Goal: Use online tool/utility: Use online tool/utility

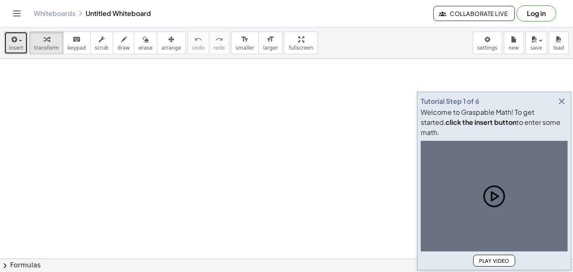
click at [17, 40] on span "button" at bounding box center [18, 40] width 2 height 6
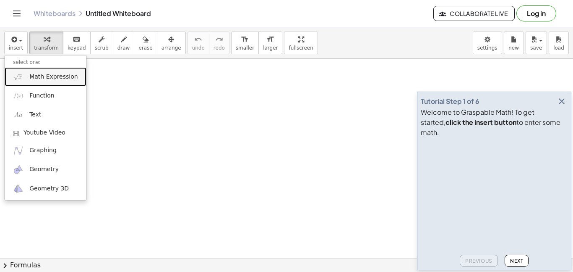
click at [40, 76] on span "Math Expression" at bounding box center [53, 77] width 48 height 8
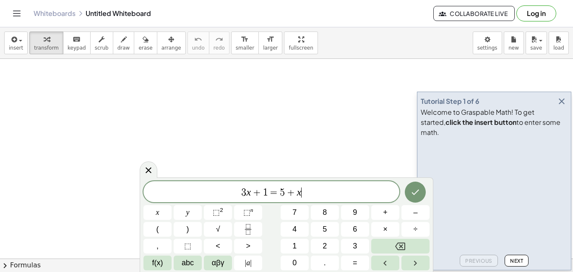
scroll to position [0, 0]
click at [393, 248] on button "Backspace" at bounding box center [400, 245] width 58 height 15
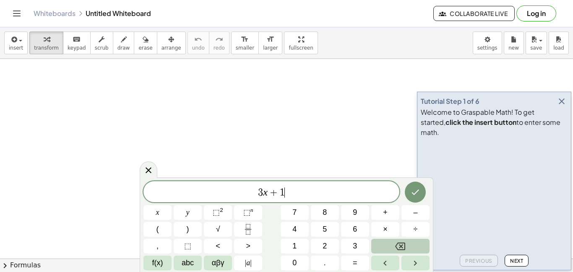
click at [393, 248] on button "Backspace" at bounding box center [400, 245] width 58 height 15
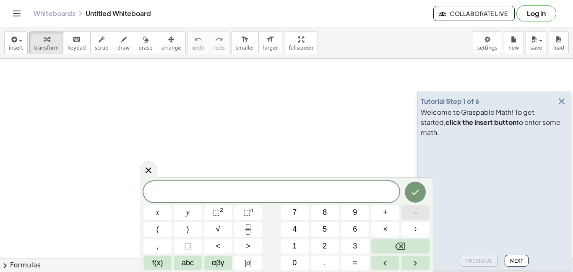
click at [413, 212] on span "–" at bounding box center [415, 212] width 4 height 11
click at [321, 241] on button "2" at bounding box center [325, 245] width 28 height 15
click at [294, 215] on span "7" at bounding box center [295, 212] width 4 height 11
click at [250, 258] on span "|" at bounding box center [251, 262] width 2 height 8
click at [423, 208] on button "–" at bounding box center [416, 212] width 28 height 15
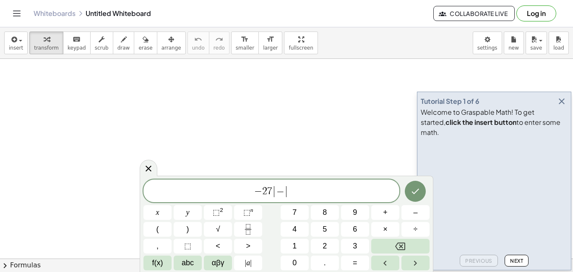
click at [361, 238] on div "− 2 7 | − | x y ⬚ 2 ⬚ n 7 8 9 + – ( ) √ 4 5 6 × ÷ , ⬚ < > 1 2 3 f(x) abc αβγ | …" at bounding box center [287, 224] width 286 height 91
click at [357, 243] on span "3" at bounding box center [355, 245] width 4 height 11
click at [386, 214] on span "+" at bounding box center [385, 212] width 5 height 11
click at [357, 213] on button "9" at bounding box center [355, 212] width 28 height 15
click at [256, 259] on button "| a |" at bounding box center [248, 262] width 28 height 15
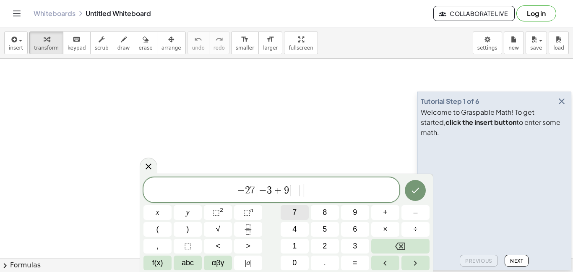
click at [293, 214] on span "7" at bounding box center [295, 212] width 4 height 11
click at [416, 180] on button "Done" at bounding box center [415, 190] width 21 height 21
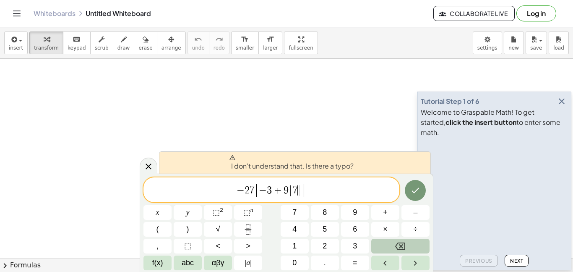
click at [403, 240] on button "Backspace" at bounding box center [400, 245] width 58 height 15
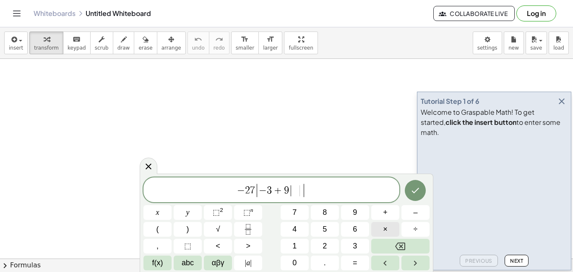
click at [380, 225] on button "×" at bounding box center [385, 229] width 28 height 15
click at [296, 217] on span "7" at bounding box center [295, 212] width 4 height 11
click at [418, 193] on icon "Done" at bounding box center [416, 190] width 10 height 10
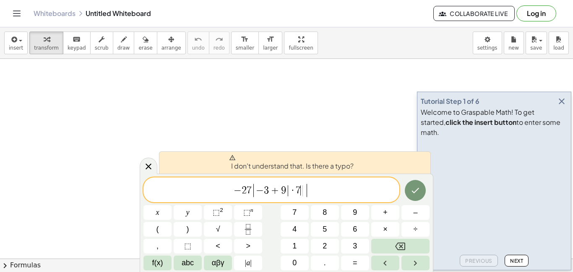
click at [288, 191] on span "|" at bounding box center [288, 190] width 4 height 12
click at [393, 244] on button "Backspace" at bounding box center [400, 245] width 58 height 15
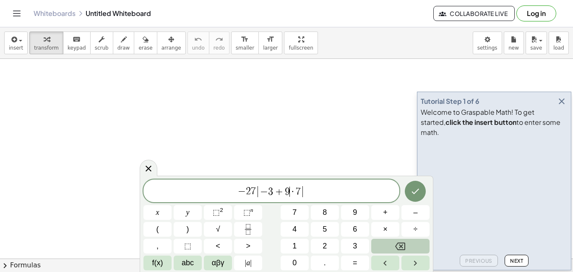
click at [393, 244] on button "Backspace" at bounding box center [400, 245] width 58 height 15
click at [380, 216] on button "+" at bounding box center [385, 212] width 28 height 15
click at [355, 215] on span "9" at bounding box center [355, 212] width 4 height 11
click at [252, 264] on button "| a |" at bounding box center [248, 262] width 28 height 15
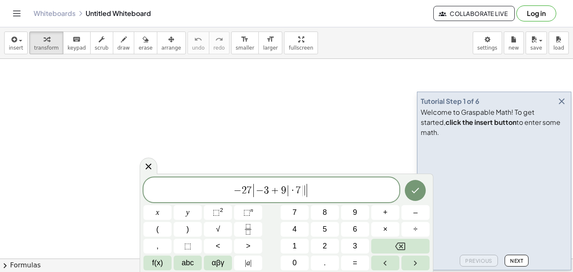
click at [306, 192] on span "|" at bounding box center [307, 190] width 4 height 15
click at [418, 190] on icon "Done" at bounding box center [416, 190] width 10 height 10
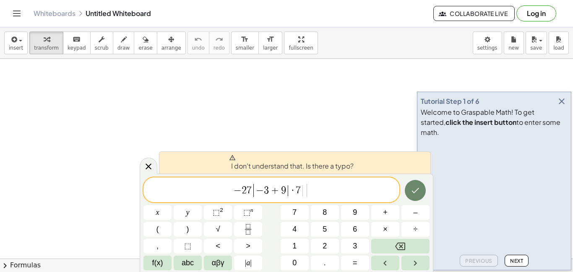
click at [416, 189] on icon "Done" at bounding box center [416, 190] width 10 height 10
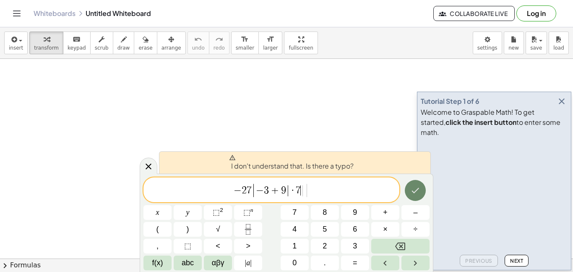
click at [416, 189] on icon "Done" at bounding box center [416, 190] width 10 height 10
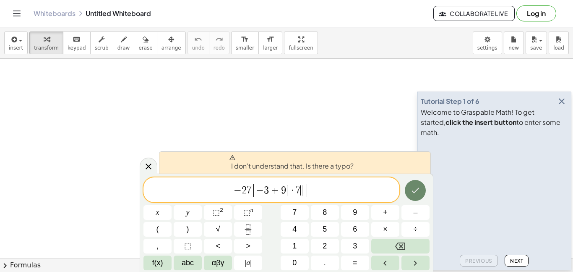
click at [416, 189] on icon "Done" at bounding box center [416, 190] width 10 height 10
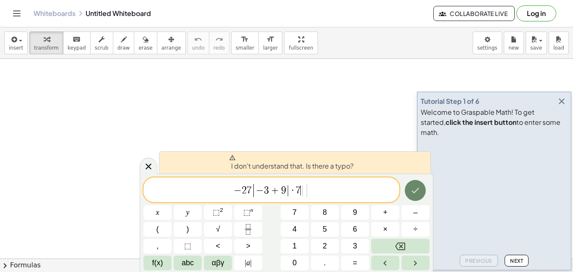
click at [416, 189] on icon "Done" at bounding box center [416, 190] width 10 height 10
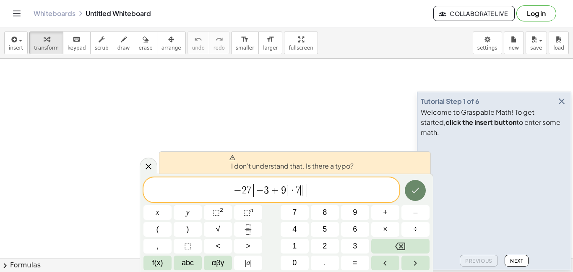
click at [416, 189] on icon "Done" at bounding box center [416, 190] width 10 height 10
click at [308, 191] on span "|" at bounding box center [307, 190] width 4 height 15
click at [409, 194] on button "Done" at bounding box center [415, 190] width 21 height 21
click at [395, 241] on button "Backspace" at bounding box center [400, 245] width 58 height 15
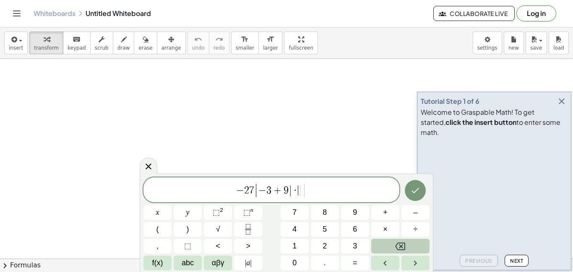
click at [395, 241] on button "Backspace" at bounding box center [400, 245] width 58 height 15
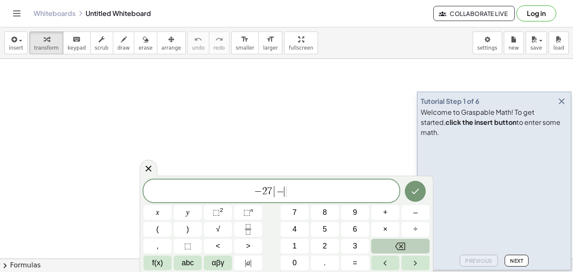
click at [395, 241] on button "Backspace" at bounding box center [400, 245] width 58 height 15
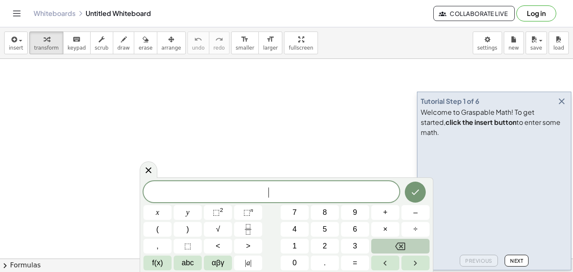
click at [395, 241] on button "Backspace" at bounding box center [400, 245] width 58 height 15
click at [413, 210] on span "–" at bounding box center [415, 212] width 4 height 11
click at [328, 237] on div "− ​ x y ⬚ 2 ⬚ n 7 8 9 + – ( ) √ 4 5 6 × ÷ , ⬚ < > 1 2 3 f(x) abc αβγ | a | 0 . =" at bounding box center [287, 225] width 286 height 89
click at [328, 243] on button "2" at bounding box center [325, 245] width 28 height 15
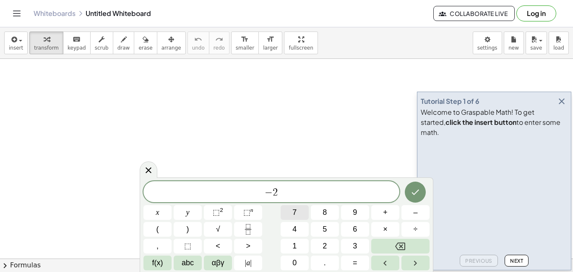
click at [288, 211] on button "7" at bounding box center [295, 212] width 28 height 15
click at [387, 215] on span "+" at bounding box center [385, 212] width 5 height 11
click at [327, 241] on button "2" at bounding box center [325, 245] width 28 height 15
click at [301, 241] on button "1" at bounding box center [295, 245] width 28 height 15
click at [416, 185] on button "Done" at bounding box center [415, 191] width 21 height 21
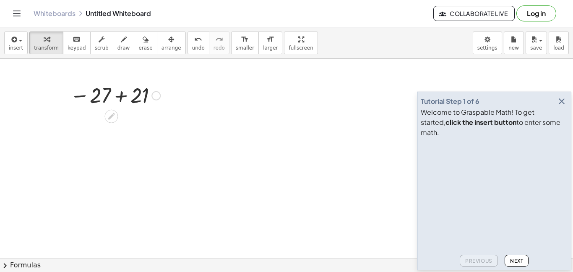
click at [135, 92] on div at bounding box center [115, 95] width 99 height 28
click at [117, 120] on div at bounding box center [115, 123] width 99 height 28
click at [17, 45] on span "insert" at bounding box center [16, 48] width 14 height 6
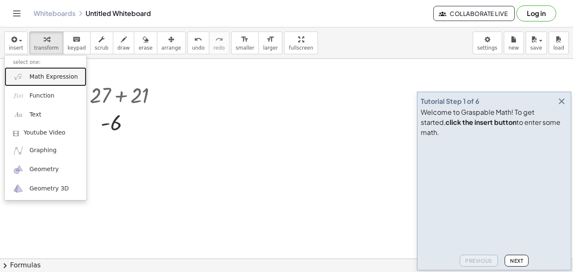
click at [32, 81] on span "Math Expression" at bounding box center [53, 77] width 48 height 8
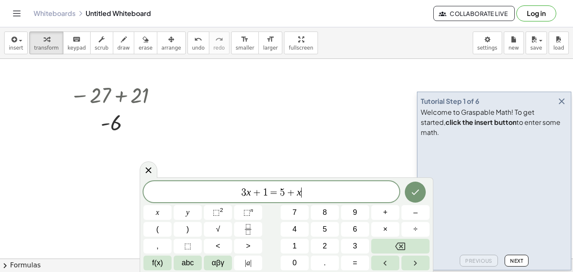
scroll to position [1, 0]
click at [395, 247] on button "Backspace" at bounding box center [400, 245] width 58 height 15
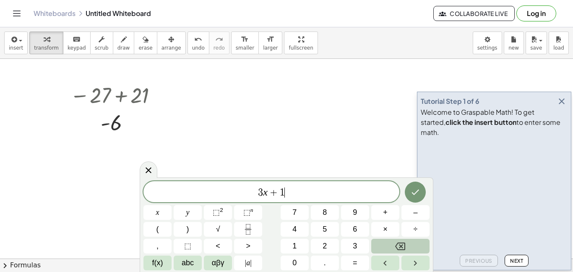
click at [395, 247] on button "Backspace" at bounding box center [400, 245] width 58 height 15
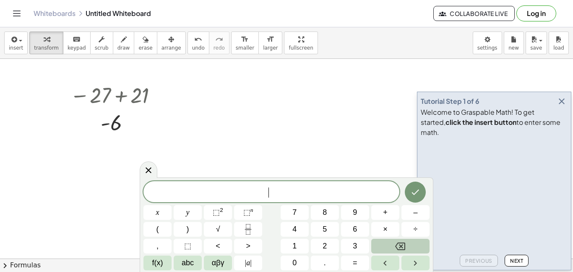
click at [395, 247] on button "Backspace" at bounding box center [400, 245] width 58 height 15
click at [408, 212] on button "–" at bounding box center [416, 212] width 28 height 15
click at [320, 240] on button "2" at bounding box center [325, 245] width 28 height 15
click at [286, 207] on button "7" at bounding box center [295, 212] width 28 height 15
click at [386, 211] on span "+" at bounding box center [385, 212] width 5 height 11
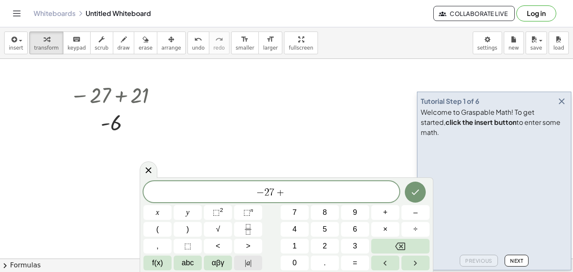
click at [246, 263] on span "| a |" at bounding box center [248, 262] width 7 height 11
click at [250, 259] on span "|" at bounding box center [251, 262] width 2 height 8
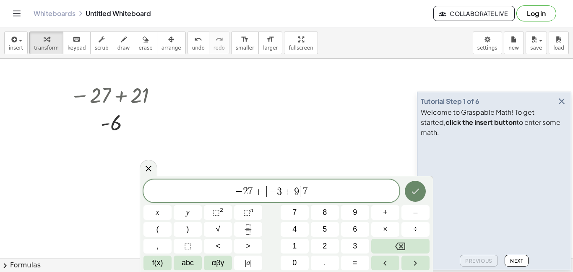
click at [405, 191] on button "Done" at bounding box center [415, 190] width 21 height 21
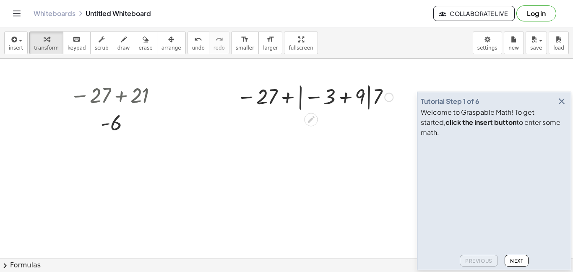
click at [356, 101] on div at bounding box center [315, 96] width 165 height 31
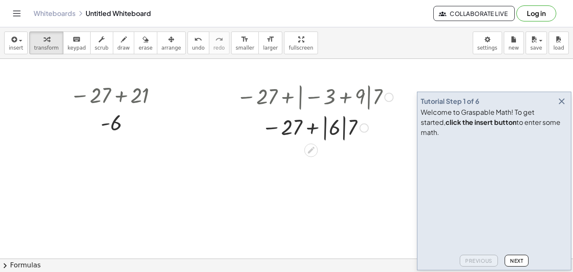
click at [343, 130] on div at bounding box center [315, 127] width 165 height 31
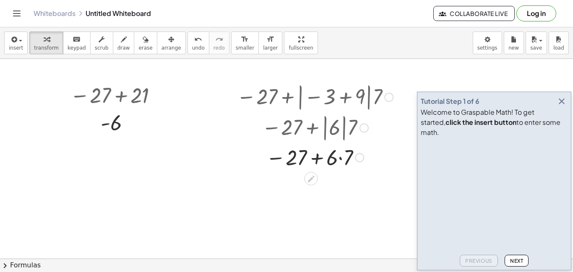
click at [342, 156] on div at bounding box center [315, 156] width 165 height 29
click at [315, 183] on div at bounding box center [315, 185] width 165 height 28
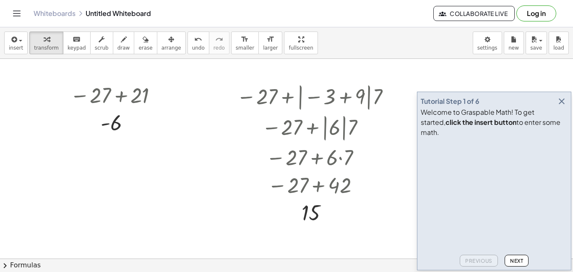
click at [559, 106] on icon "button" at bounding box center [562, 101] width 10 height 10
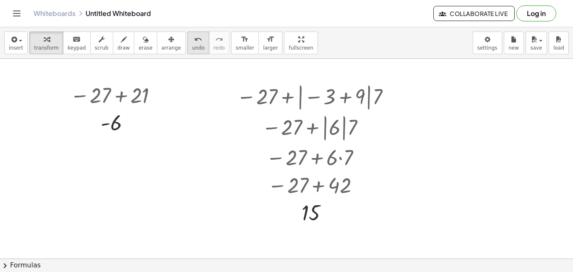
click at [192, 45] on span "undo" at bounding box center [198, 48] width 13 height 6
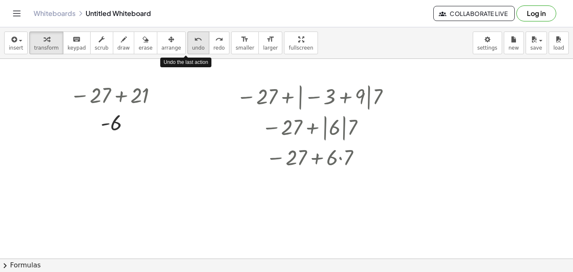
click at [192, 45] on span "undo" at bounding box center [198, 48] width 13 height 6
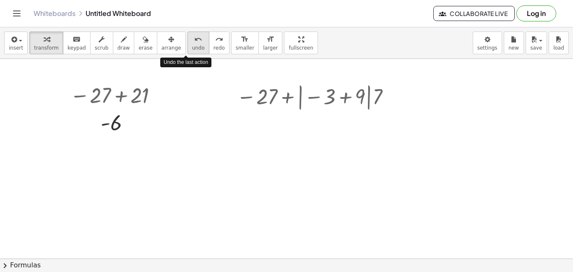
click at [192, 45] on span "undo" at bounding box center [198, 48] width 13 height 6
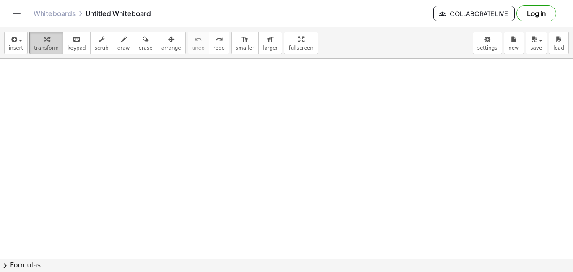
click at [29, 43] on button "transform" at bounding box center [46, 42] width 34 height 23
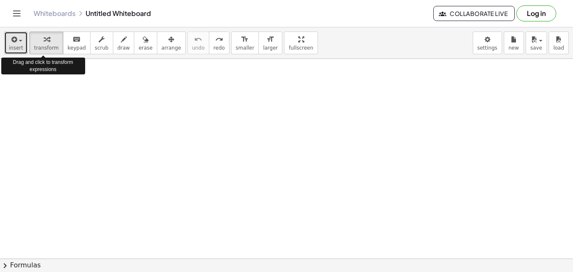
click at [19, 42] on div "button" at bounding box center [16, 39] width 14 height 10
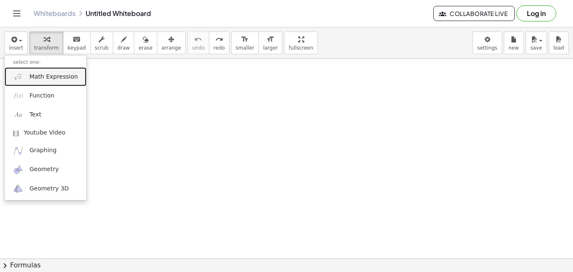
click at [48, 78] on span "Math Expression" at bounding box center [53, 77] width 48 height 8
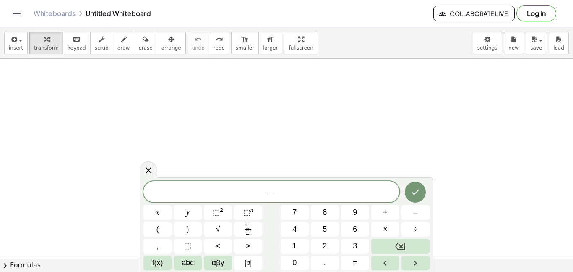
scroll to position [2, 0]
click at [391, 212] on button "+" at bounding box center [385, 212] width 28 height 15
click at [324, 243] on span "2" at bounding box center [325, 245] width 4 height 11
click at [354, 213] on span "9" at bounding box center [355, 212] width 4 height 11
click at [418, 232] on button "÷" at bounding box center [416, 229] width 28 height 15
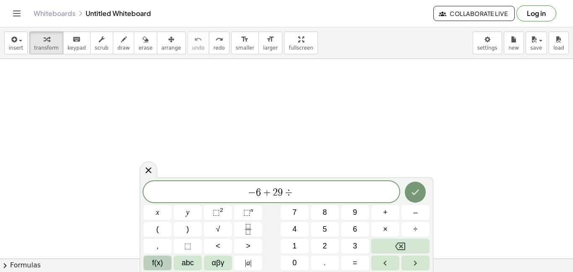
click at [163, 260] on button "f(x)" at bounding box center [158, 262] width 28 height 15
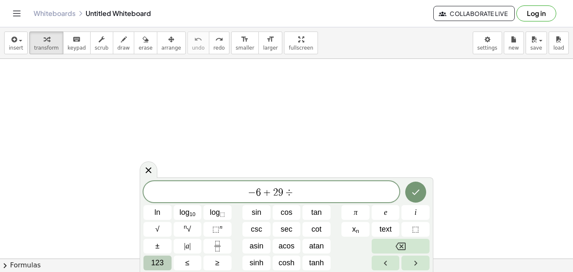
click at [162, 255] on button "123" at bounding box center [158, 262] width 28 height 15
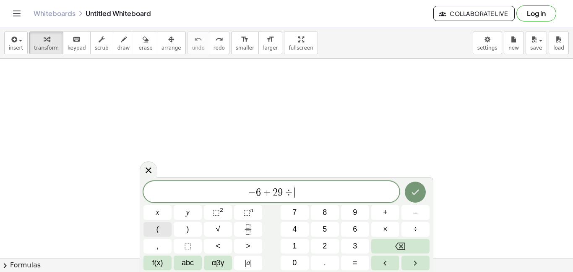
click at [161, 224] on button "(" at bounding box center [158, 229] width 28 height 15
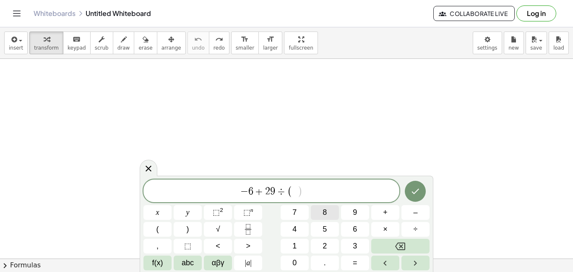
click at [327, 213] on span "8" at bounding box center [325, 212] width 4 height 11
click at [415, 209] on span "–" at bounding box center [415, 212] width 4 height 11
click at [299, 209] on button "7" at bounding box center [295, 212] width 28 height 15
click at [194, 227] on button ")" at bounding box center [188, 229] width 28 height 15
click at [421, 194] on button "Done" at bounding box center [415, 190] width 21 height 21
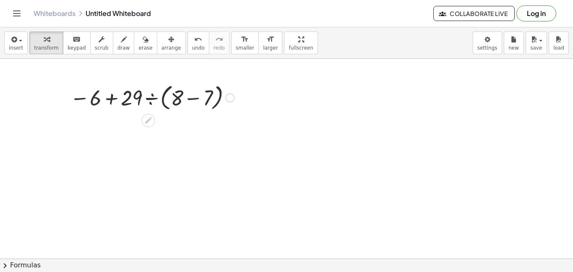
click at [187, 99] on div at bounding box center [152, 97] width 173 height 32
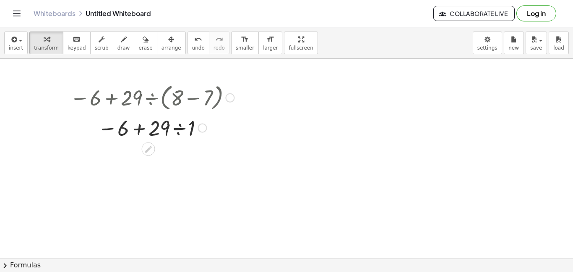
click at [173, 131] on div at bounding box center [152, 127] width 173 height 29
click at [160, 156] on div at bounding box center [152, 155] width 173 height 28
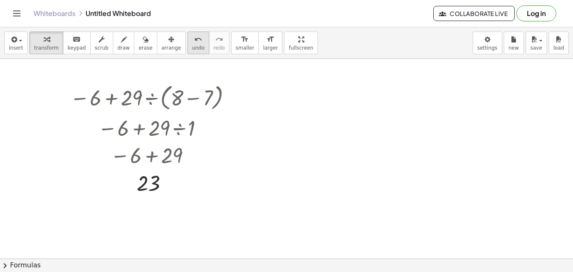
click at [192, 46] on span "undo" at bounding box center [198, 48] width 13 height 6
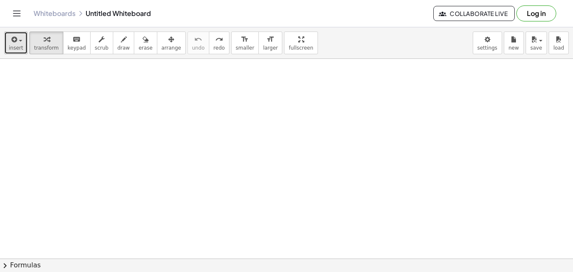
click at [4, 44] on button "insert" at bounding box center [16, 42] width 24 height 23
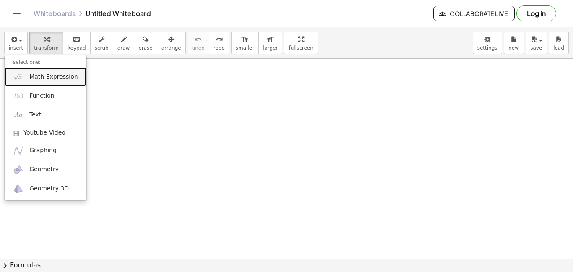
click at [46, 73] on span "Math Expression" at bounding box center [53, 77] width 48 height 8
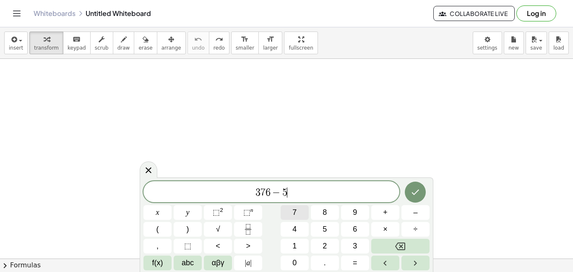
scroll to position [4, 0]
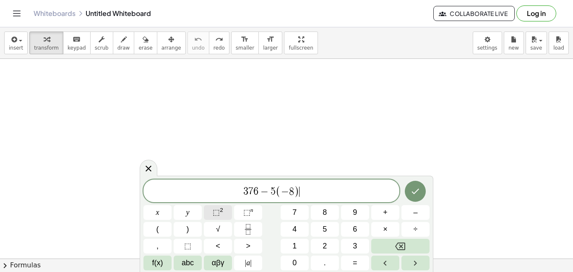
click at [223, 212] on button "⬚ 2" at bounding box center [218, 212] width 28 height 15
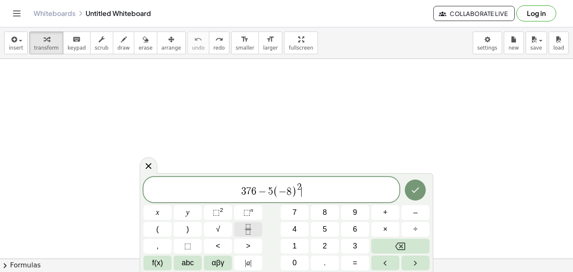
click at [254, 230] on button "Fraction" at bounding box center [248, 229] width 28 height 15
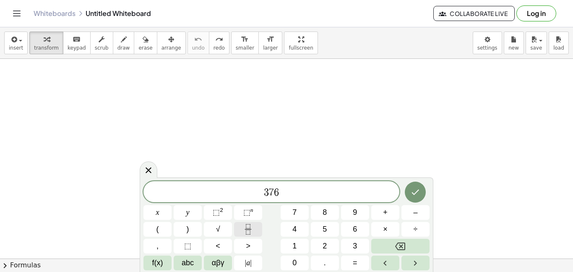
click at [254, 226] on button "Fraction" at bounding box center [248, 229] width 28 height 15
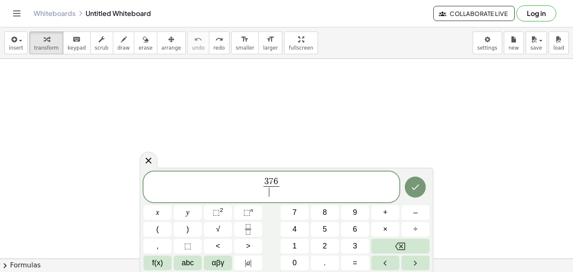
click at [277, 178] on span "3 7 6" at bounding box center [272, 181] width 16 height 9
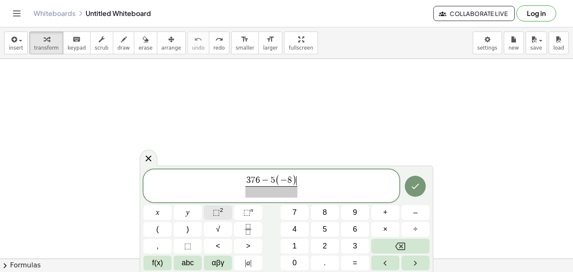
click at [214, 209] on span "⬚" at bounding box center [216, 212] width 7 height 8
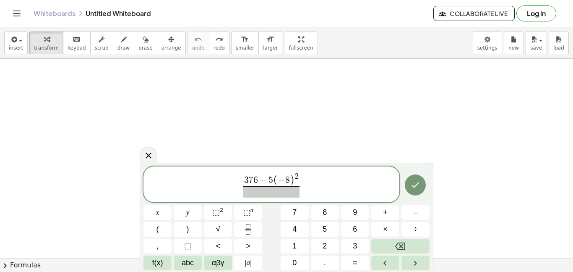
click at [263, 193] on span at bounding box center [271, 191] width 57 height 11
click at [416, 188] on icon "Done" at bounding box center [416, 185] width 10 height 10
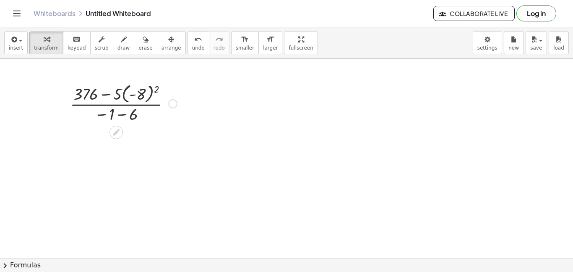
click at [128, 92] on div at bounding box center [123, 103] width 115 height 44
click at [154, 88] on div at bounding box center [123, 102] width 99 height 42
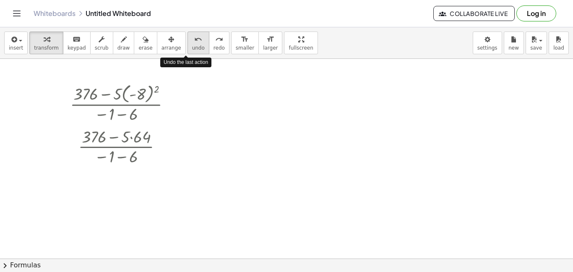
click at [192, 45] on button "undo undo" at bounding box center [199, 42] width 22 height 23
click at [192, 46] on span "undo" at bounding box center [198, 48] width 13 height 6
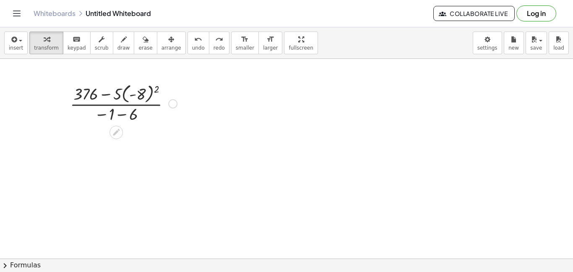
click at [146, 94] on div at bounding box center [123, 103] width 115 height 44
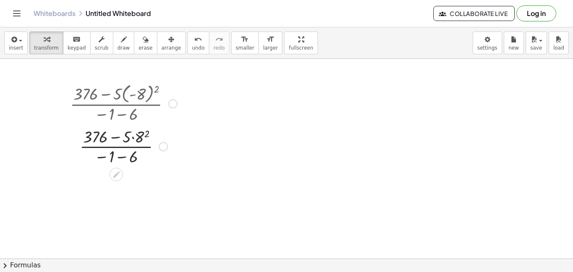
click at [131, 139] on div at bounding box center [123, 146] width 115 height 42
click at [138, 135] on div at bounding box center [123, 146] width 115 height 42
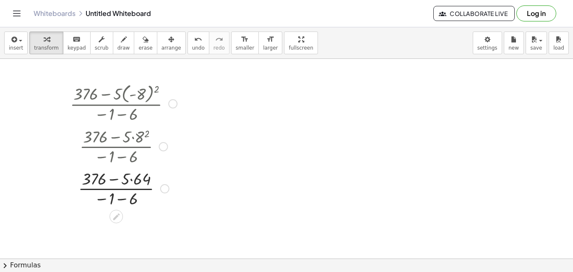
click at [139, 178] on div at bounding box center [123, 188] width 115 height 42
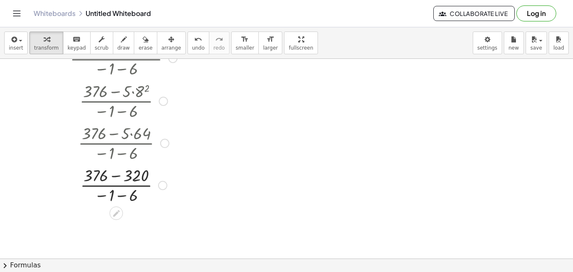
scroll to position [65, 0]
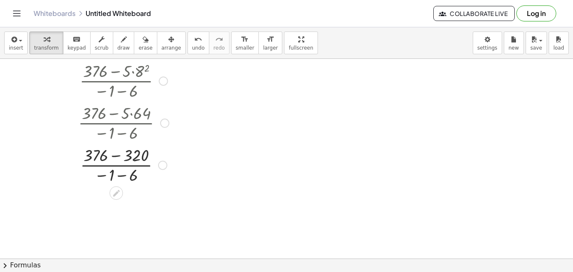
click at [132, 169] on div at bounding box center [123, 164] width 115 height 42
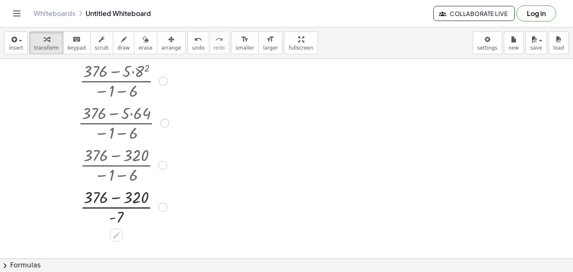
click at [111, 206] on div at bounding box center [123, 206] width 115 height 42
click at [128, 194] on div at bounding box center [123, 206] width 115 height 42
click at [119, 192] on div at bounding box center [123, 206] width 115 height 42
click at [120, 196] on div at bounding box center [123, 206] width 115 height 42
click at [119, 214] on div at bounding box center [123, 206] width 115 height 42
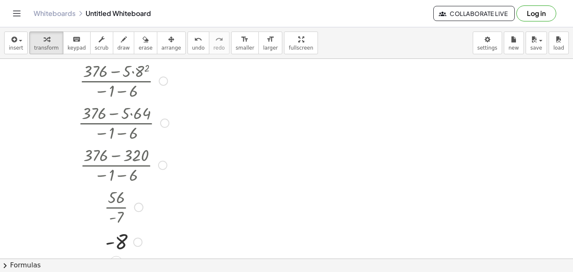
click at [123, 243] on div at bounding box center [123, 241] width 115 height 28
click at [188, 39] on button "undo undo" at bounding box center [199, 42] width 22 height 23
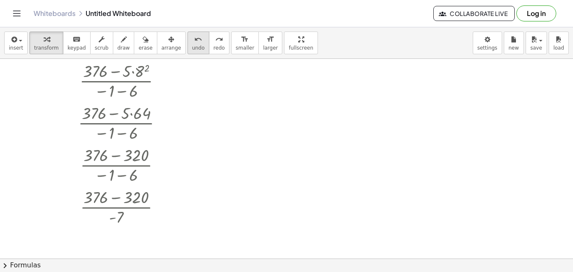
click at [188, 39] on button "undo undo" at bounding box center [199, 42] width 22 height 23
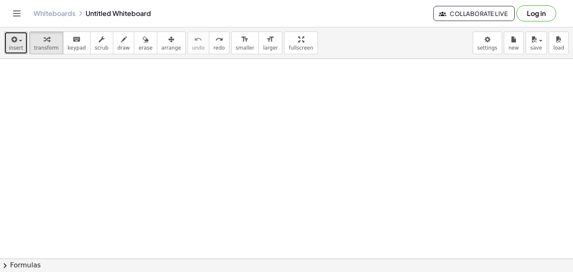
click at [13, 52] on button "insert" at bounding box center [16, 42] width 24 height 23
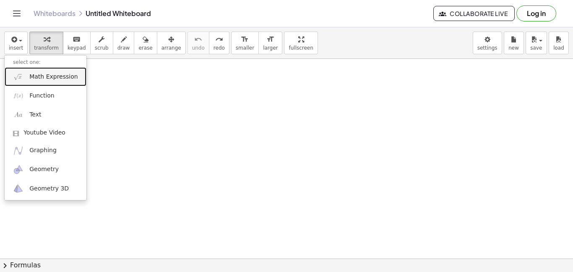
click at [65, 73] on span "Math Expression" at bounding box center [53, 77] width 48 height 8
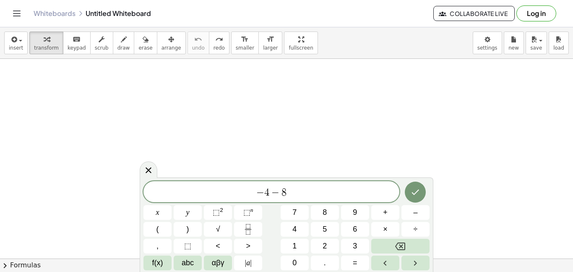
scroll to position [7, 0]
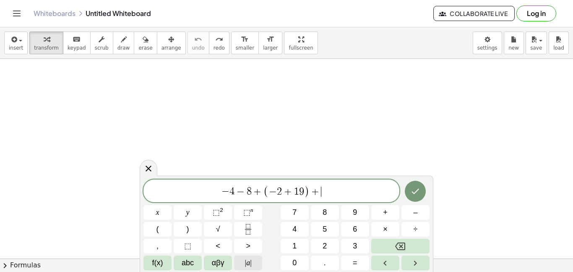
click at [251, 259] on span "|" at bounding box center [251, 262] width 2 height 8
click at [149, 226] on button "(" at bounding box center [158, 229] width 28 height 15
click at [193, 229] on button ")" at bounding box center [188, 229] width 28 height 15
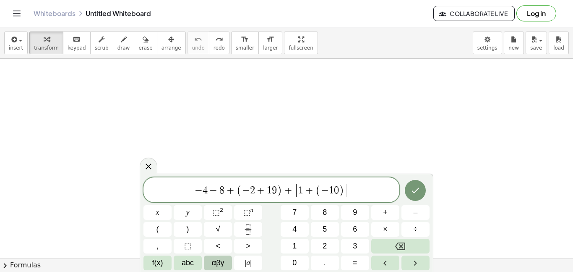
click at [229, 256] on button "αβγ" at bounding box center [218, 262] width 28 height 15
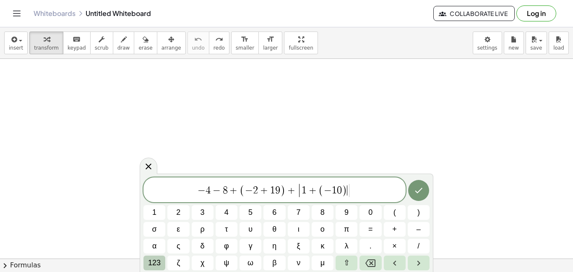
click at [153, 260] on span "123" at bounding box center [154, 262] width 13 height 11
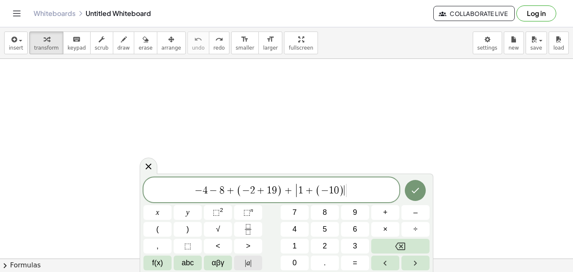
click at [250, 260] on span "|" at bounding box center [251, 262] width 2 height 8
click at [413, 191] on icon "Done" at bounding box center [416, 190] width 10 height 10
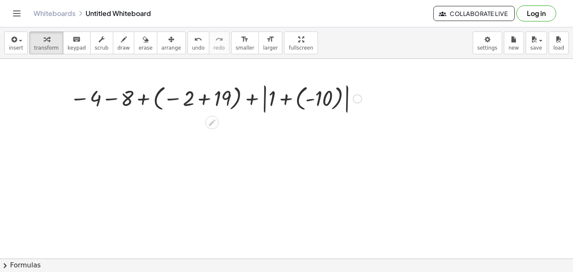
click at [288, 104] on div at bounding box center [216, 98] width 300 height 34
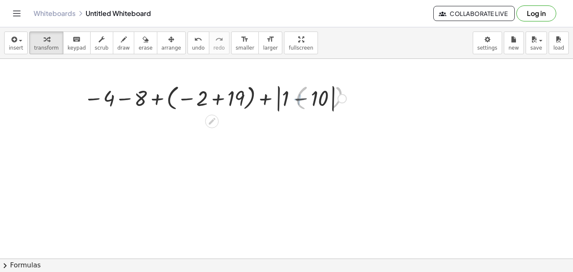
click at [214, 98] on div at bounding box center [216, 98] width 270 height 32
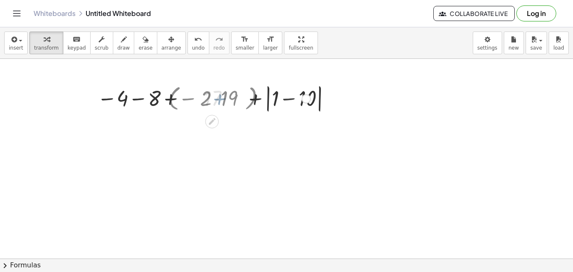
click at [214, 98] on div at bounding box center [216, 98] width 300 height 32
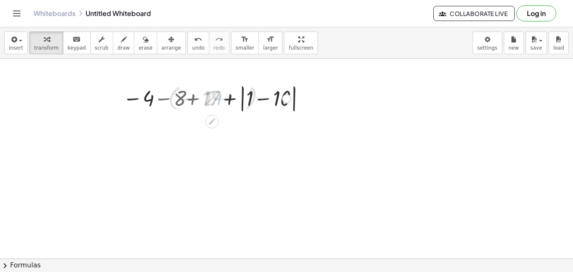
click at [214, 98] on div at bounding box center [216, 98] width 300 height 32
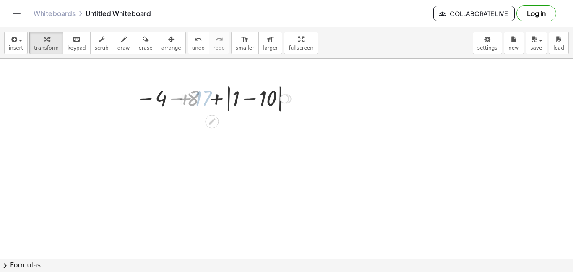
click at [214, 98] on div at bounding box center [216, 98] width 300 height 32
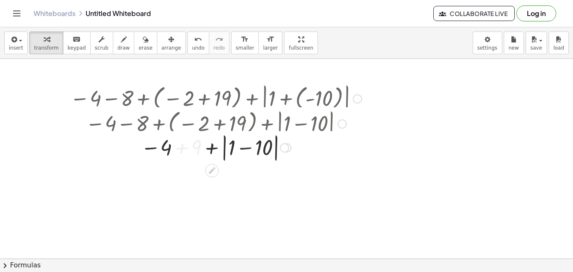
click at [214, 98] on div at bounding box center [216, 98] width 300 height 34
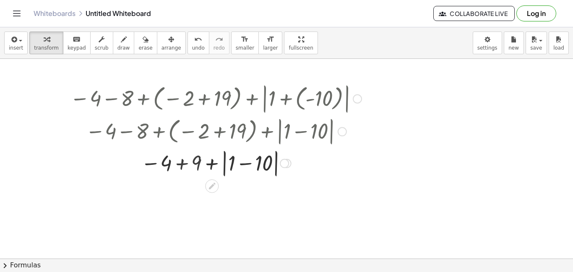
click at [214, 98] on div at bounding box center [216, 98] width 300 height 34
click at [240, 143] on div at bounding box center [216, 131] width 300 height 32
click at [247, 158] on div at bounding box center [216, 162] width 300 height 32
click at [207, 159] on div at bounding box center [216, 162] width 300 height 31
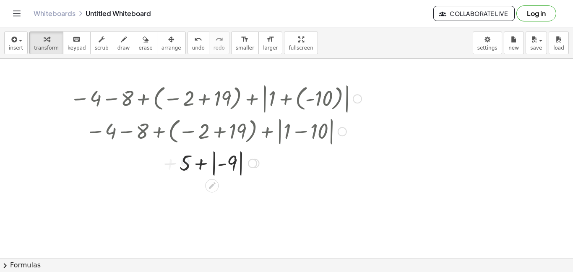
click at [220, 160] on div at bounding box center [216, 162] width 300 height 31
click at [217, 162] on div at bounding box center [216, 162] width 300 height 31
click at [203, 165] on div at bounding box center [216, 162] width 324 height 31
click at [217, 193] on div at bounding box center [216, 192] width 300 height 29
click at [194, 40] on icon "undo" at bounding box center [198, 39] width 8 height 10
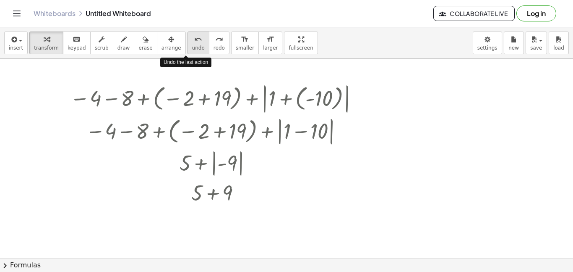
click at [194, 40] on icon "undo" at bounding box center [198, 39] width 8 height 10
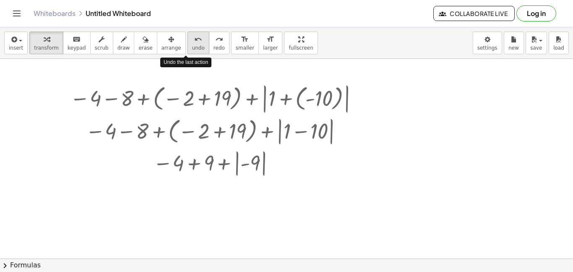
click at [194, 40] on icon "undo" at bounding box center [198, 39] width 8 height 10
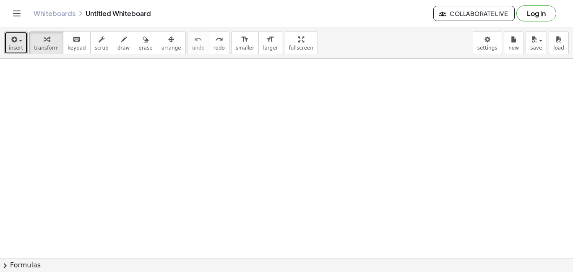
click at [13, 50] on span "insert" at bounding box center [16, 48] width 14 height 6
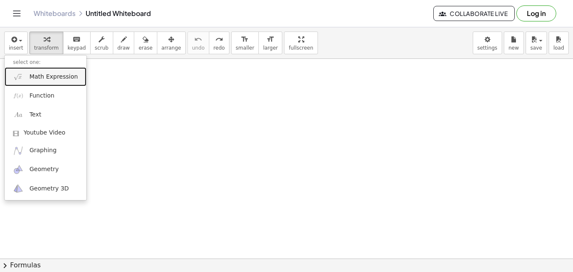
click at [44, 80] on span "Math Expression" at bounding box center [53, 77] width 48 height 8
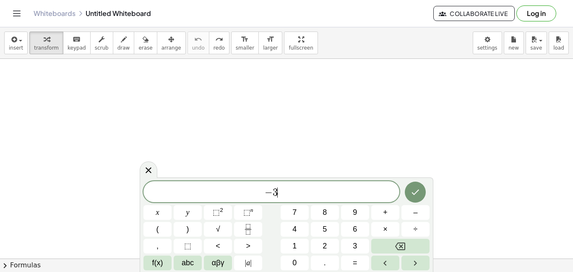
scroll to position [8, 0]
click at [248, 226] on icon "Fraction" at bounding box center [248, 229] width 10 height 10
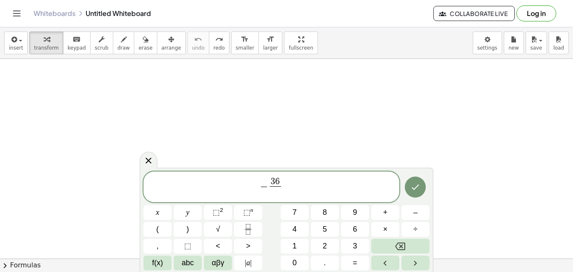
click at [283, 183] on span "− 3 6 ​ ​" at bounding box center [272, 187] width 256 height 22
click at [277, 185] on span "6" at bounding box center [277, 181] width 5 height 9
click at [291, 183] on span "− 3 ​ 6 ​" at bounding box center [272, 187] width 256 height 22
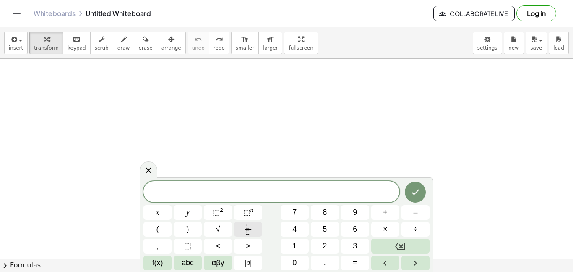
click at [246, 223] on button "Fraction" at bounding box center [248, 229] width 28 height 15
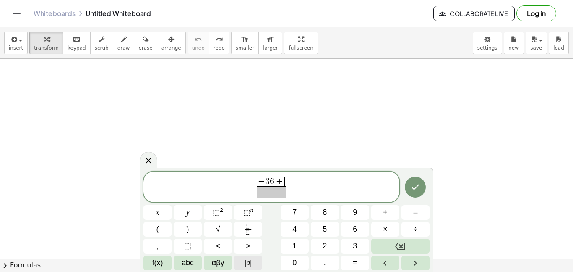
click at [251, 257] on span "| a |" at bounding box center [248, 262] width 7 height 11
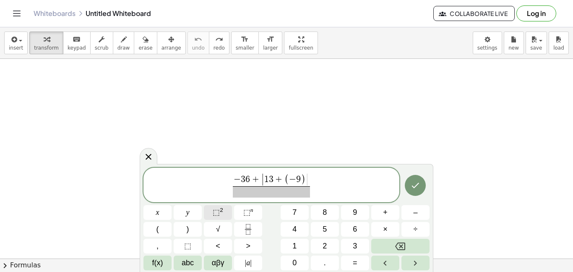
click at [223, 212] on sup "2" at bounding box center [221, 210] width 3 height 6
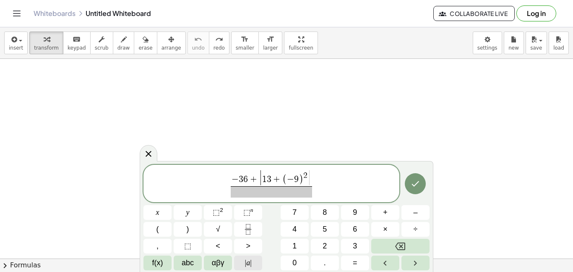
click at [247, 259] on span "| a |" at bounding box center [248, 262] width 7 height 11
click at [250, 193] on span "​" at bounding box center [271, 191] width 81 height 11
click at [172, 205] on div at bounding box center [158, 212] width 28 height 15
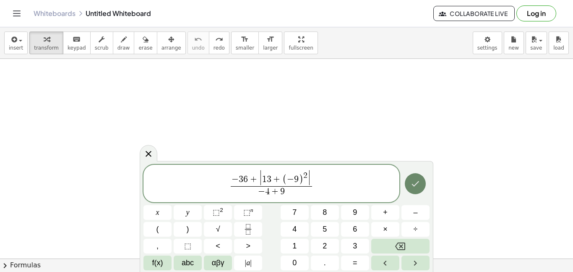
click at [416, 179] on icon "Done" at bounding box center [416, 183] width 10 height 10
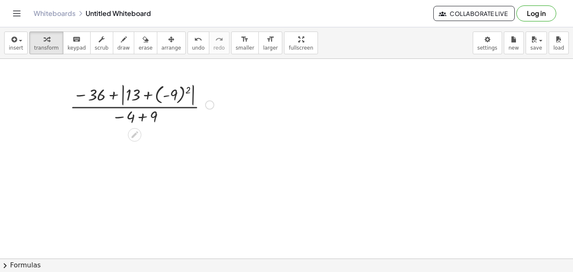
click at [167, 92] on div at bounding box center [142, 104] width 152 height 46
click at [167, 92] on div at bounding box center [142, 104] width 152 height 44
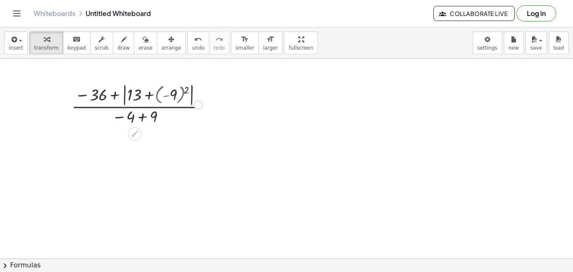
click at [167, 92] on div at bounding box center [142, 104] width 152 height 44
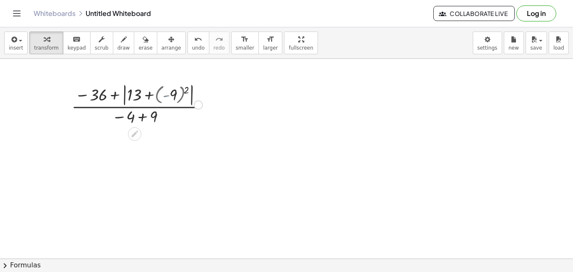
click at [167, 92] on div at bounding box center [142, 104] width 152 height 44
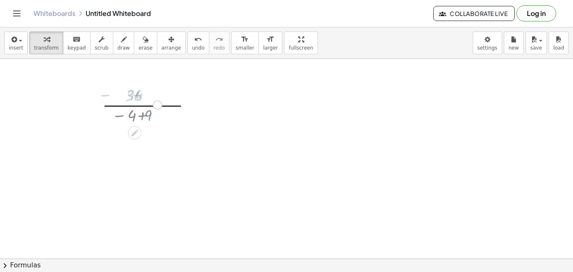
click at [167, 92] on div at bounding box center [142, 104] width 152 height 42
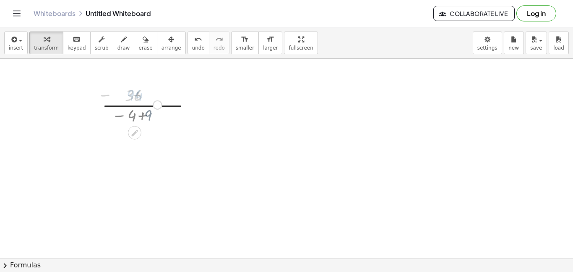
click at [167, 92] on div at bounding box center [142, 104] width 152 height 42
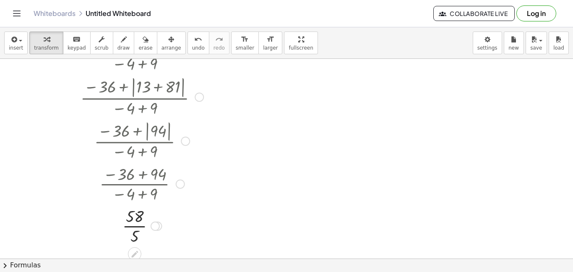
scroll to position [173, 0]
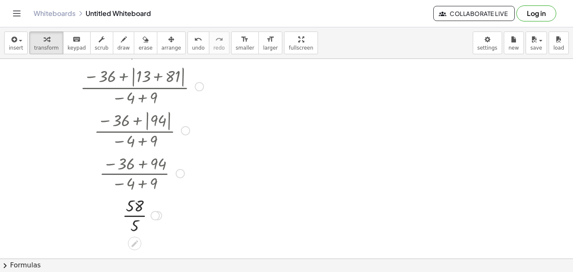
click at [142, 207] on div at bounding box center [142, 215] width 152 height 42
click at [136, 212] on div at bounding box center [142, 215] width 152 height 42
click at [136, 212] on div at bounding box center [142, 215] width 152 height 28
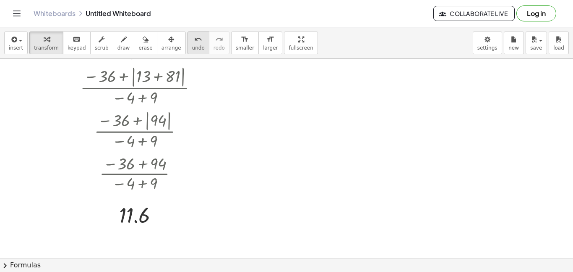
click at [188, 39] on button "undo undo" at bounding box center [199, 42] width 22 height 23
click at [194, 41] on icon "undo" at bounding box center [198, 39] width 8 height 10
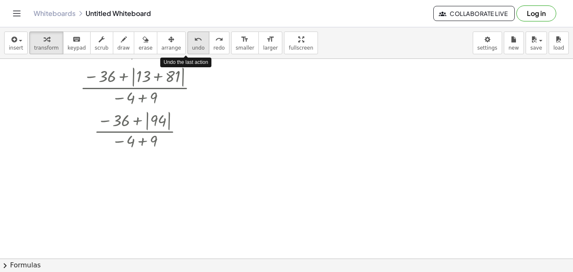
click at [194, 41] on icon "undo" at bounding box center [198, 39] width 8 height 10
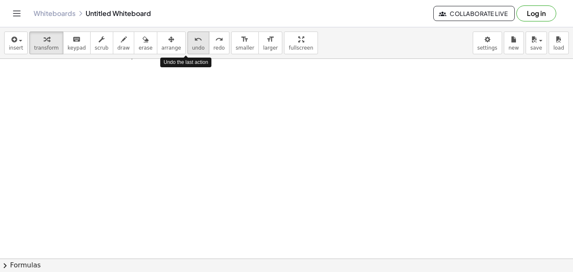
click at [194, 41] on icon "undo" at bounding box center [198, 39] width 8 height 10
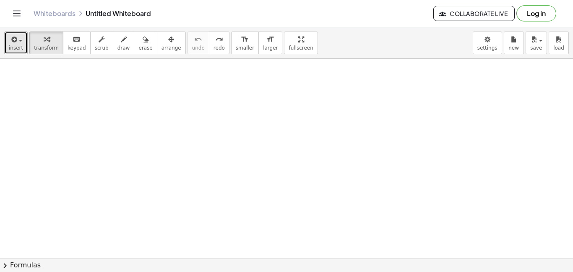
click at [19, 35] on div "button" at bounding box center [16, 39] width 14 height 10
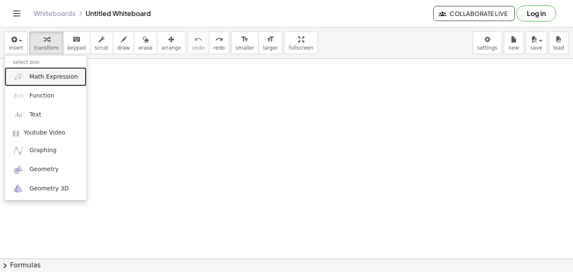
click at [47, 75] on span "Math Expression" at bounding box center [53, 77] width 48 height 8
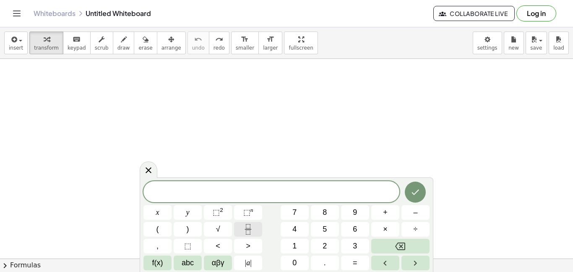
click at [241, 229] on button "Fraction" at bounding box center [248, 229] width 28 height 15
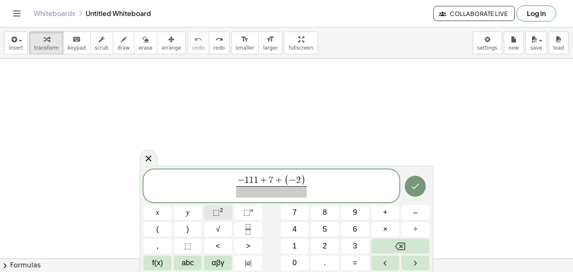
click at [220, 217] on span "⬚ 2" at bounding box center [218, 212] width 10 height 11
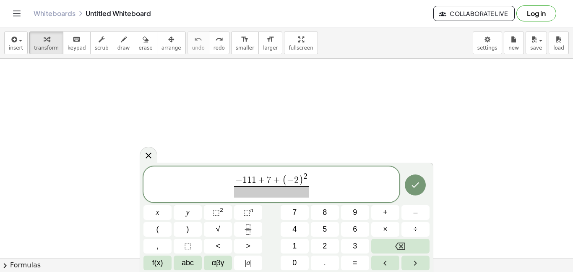
click at [258, 193] on span at bounding box center [271, 191] width 74 height 11
click at [409, 226] on button "÷" at bounding box center [416, 229] width 28 height 15
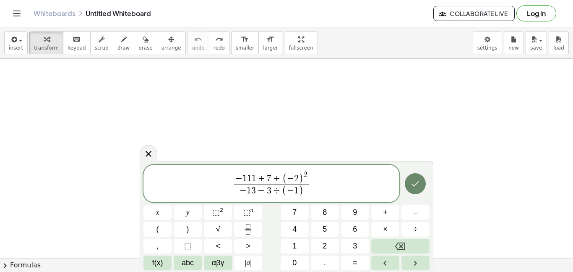
click at [412, 183] on icon "Done" at bounding box center [416, 183] width 10 height 10
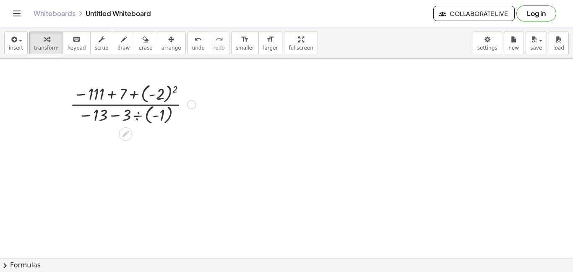
click at [163, 92] on div at bounding box center [133, 103] width 134 height 45
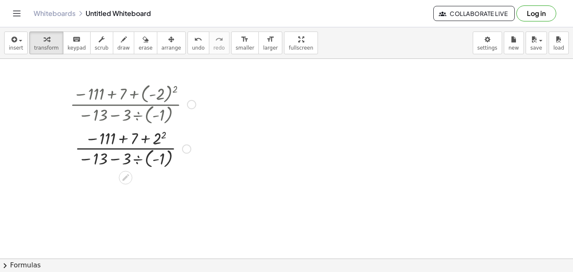
click at [153, 137] on div at bounding box center [133, 148] width 134 height 44
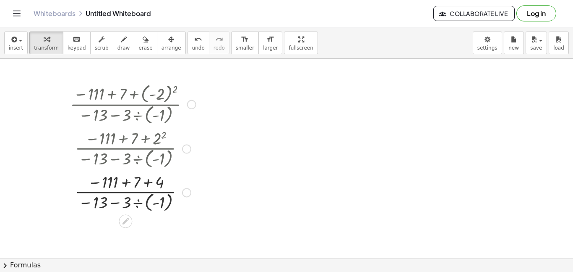
click at [151, 181] on div at bounding box center [133, 192] width 134 height 44
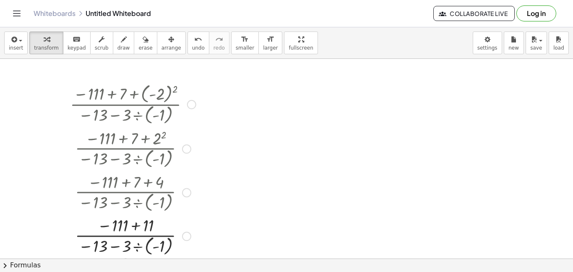
click at [130, 243] on div at bounding box center [133, 235] width 134 height 44
click at [155, 244] on div at bounding box center [133, 235] width 134 height 44
click at [139, 231] on div at bounding box center [133, 235] width 134 height 44
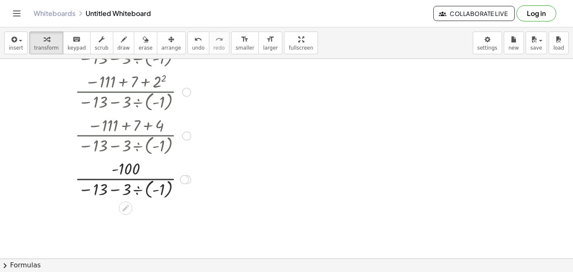
click at [106, 194] on div at bounding box center [133, 179] width 134 height 44
click at [169, 187] on div at bounding box center [133, 179] width 134 height 44
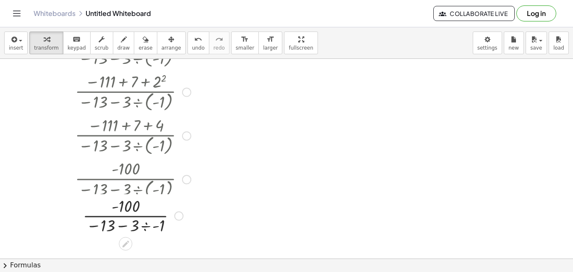
click at [136, 190] on div at bounding box center [133, 179] width 150 height 44
click at [151, 220] on div at bounding box center [133, 221] width 134 height 42
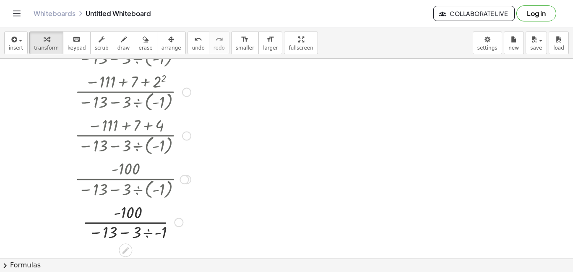
click at [152, 241] on div at bounding box center [133, 221] width 134 height 42
click at [133, 220] on div at bounding box center [133, 221] width 134 height 42
click at [115, 236] on div at bounding box center [133, 221] width 134 height 42
click at [143, 232] on div at bounding box center [133, 221] width 134 height 42
click at [141, 231] on div at bounding box center [133, 221] width 134 height 42
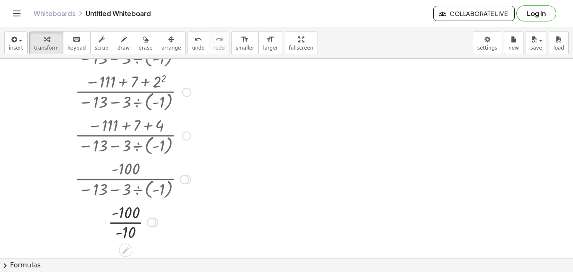
click at [126, 214] on div at bounding box center [133, 221] width 134 height 42
click at [133, 229] on div at bounding box center [133, 221] width 134 height 42
